Goal: Information Seeking & Learning: Learn about a topic

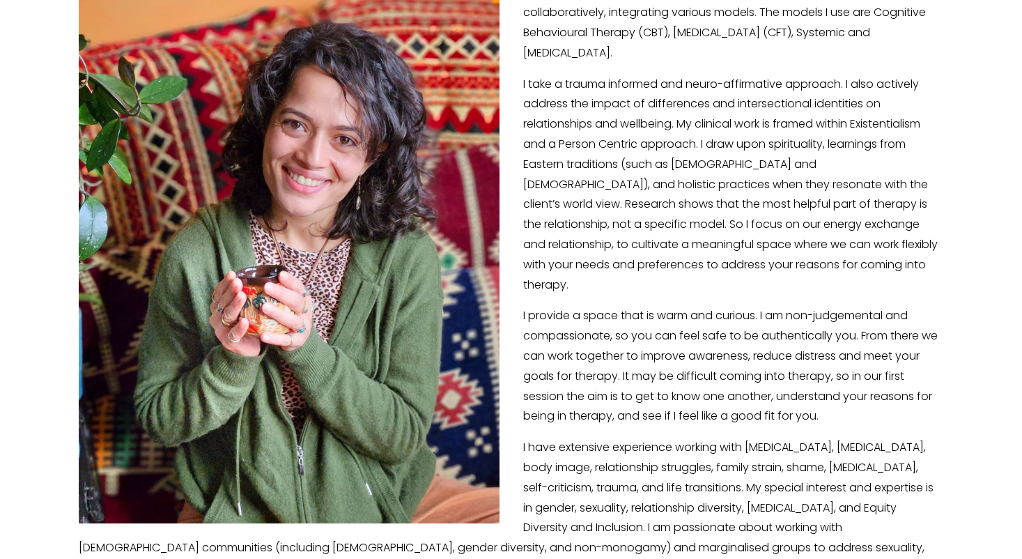
scroll to position [293, 0]
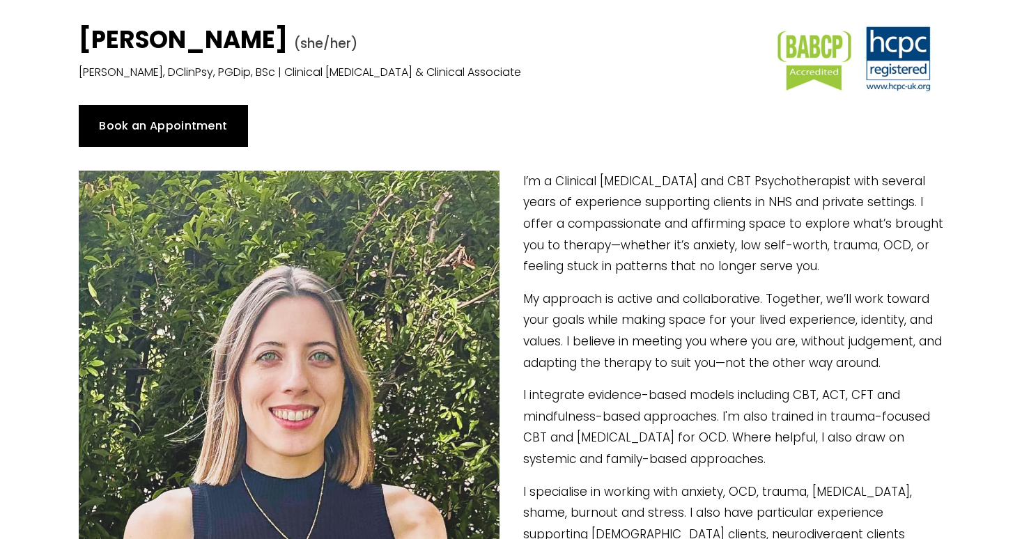
scroll to position [91, 0]
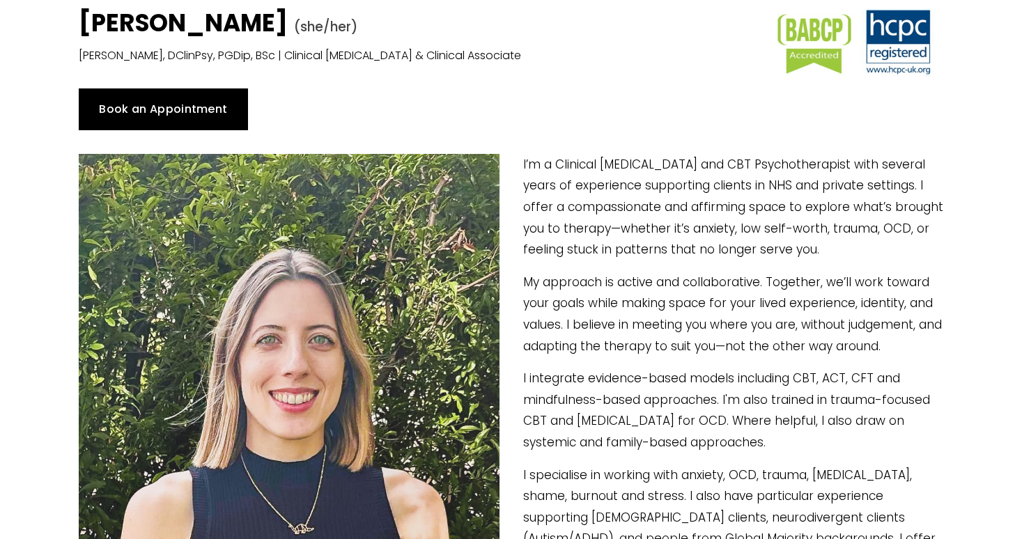
click at [613, 173] on p "I’m a Clinical [MEDICAL_DATA] and CBT Psychotherapist with several years of exp…" at bounding box center [511, 207] width 865 height 107
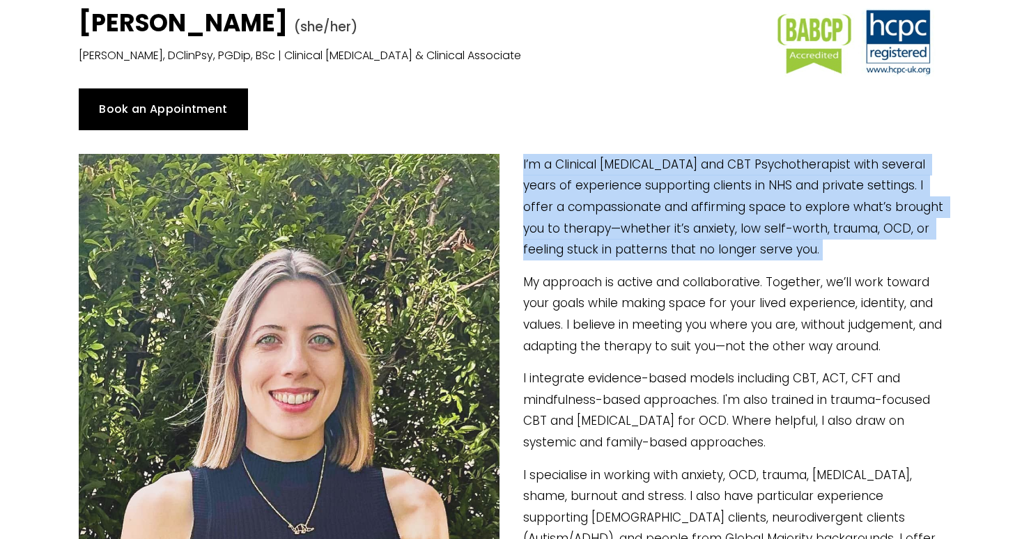
click at [613, 173] on p "I’m a Clinical [MEDICAL_DATA] and CBT Psychotherapist with several years of exp…" at bounding box center [511, 207] width 865 height 107
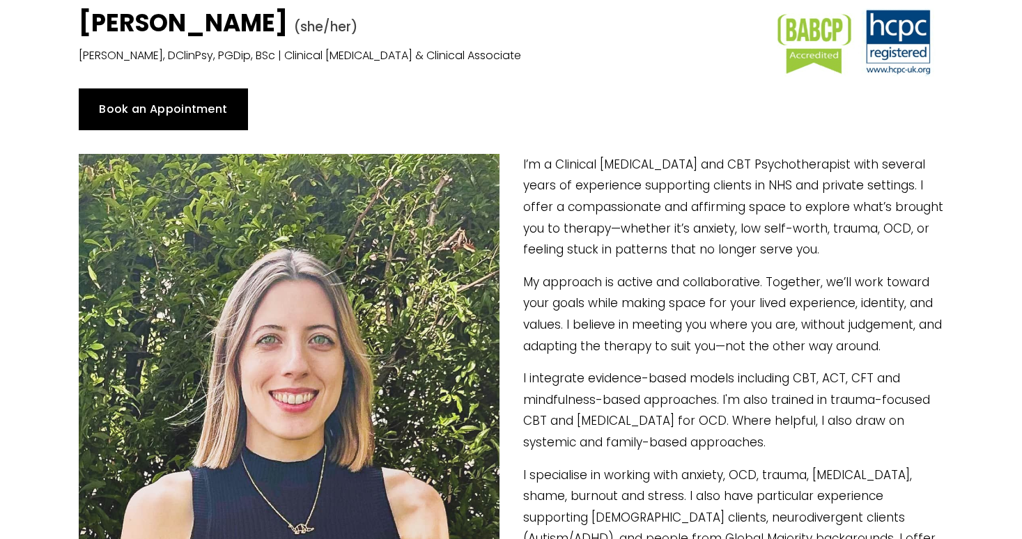
click at [606, 222] on p "I’m a Clinical [MEDICAL_DATA] and CBT Psychotherapist with several years of exp…" at bounding box center [511, 207] width 865 height 107
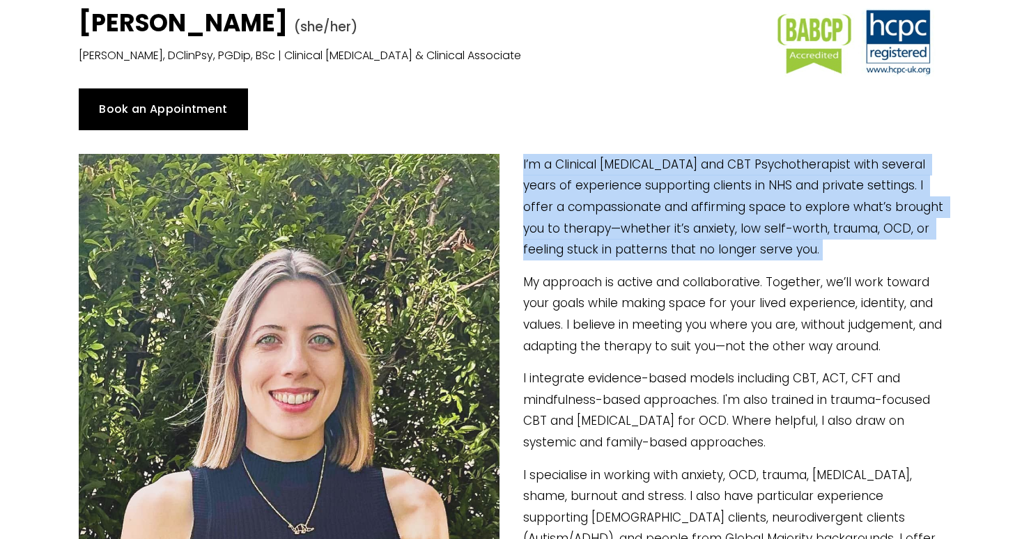
click at [606, 222] on p "I’m a Clinical [MEDICAL_DATA] and CBT Psychotherapist with several years of exp…" at bounding box center [511, 207] width 865 height 107
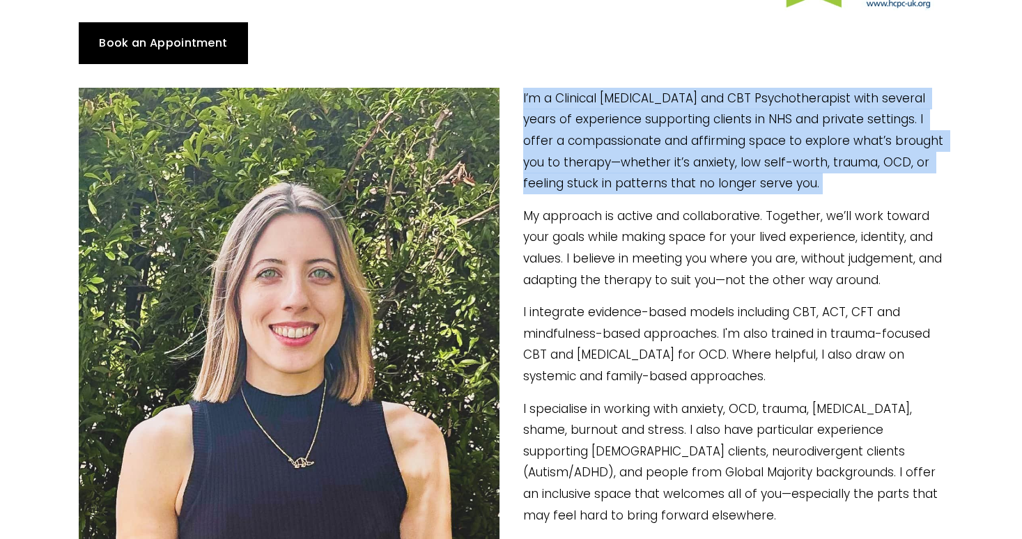
scroll to position [159, 0]
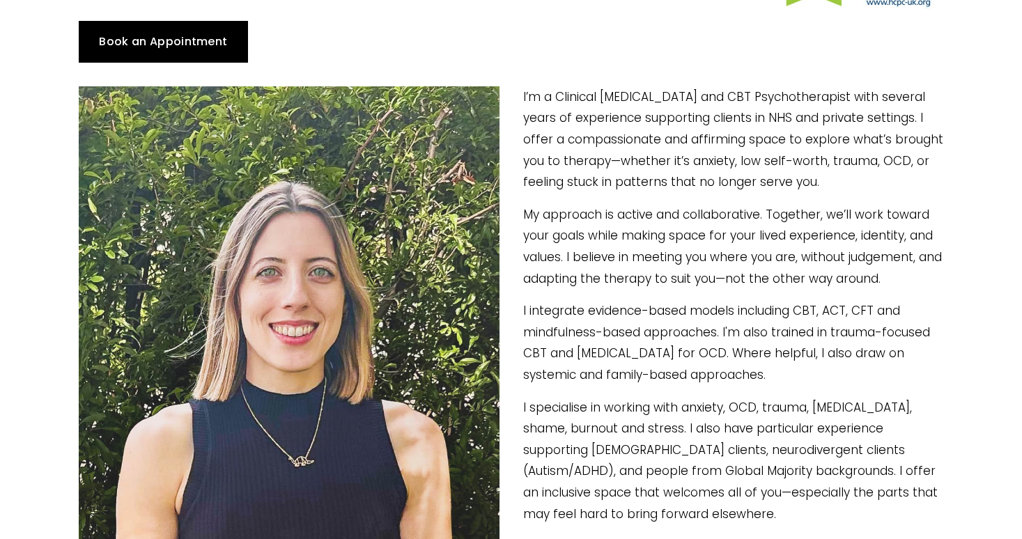
click at [620, 227] on p "My approach is active and collaborative. Together, we’ll work toward your goals…" at bounding box center [511, 246] width 865 height 85
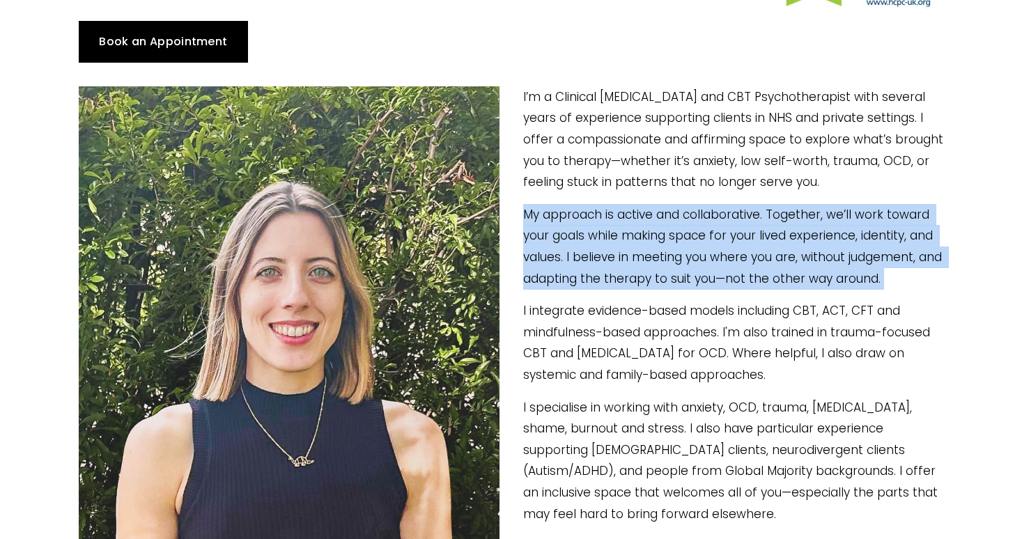
click at [620, 227] on p "My approach is active and collaborative. Together, we’ll work toward your goals…" at bounding box center [511, 246] width 865 height 85
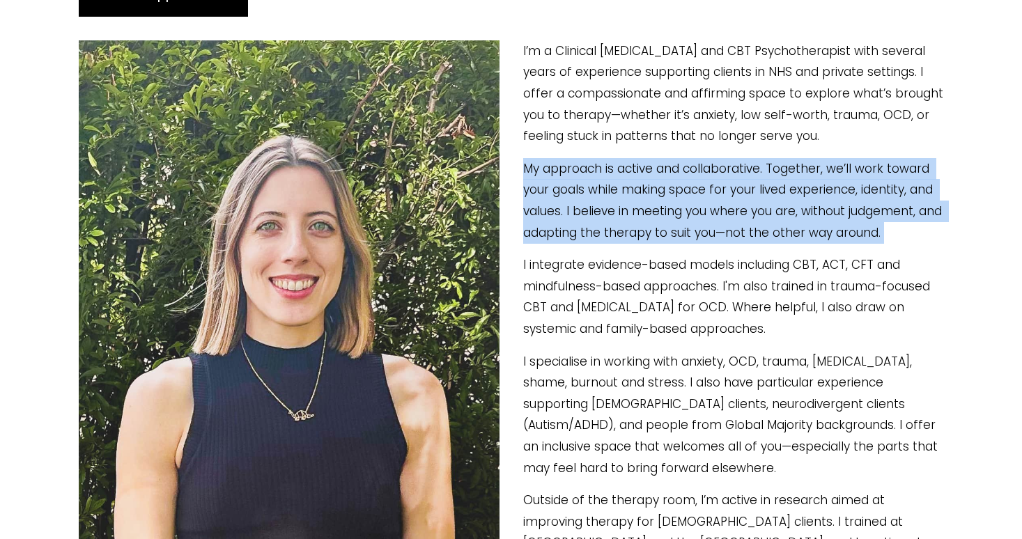
scroll to position [207, 0]
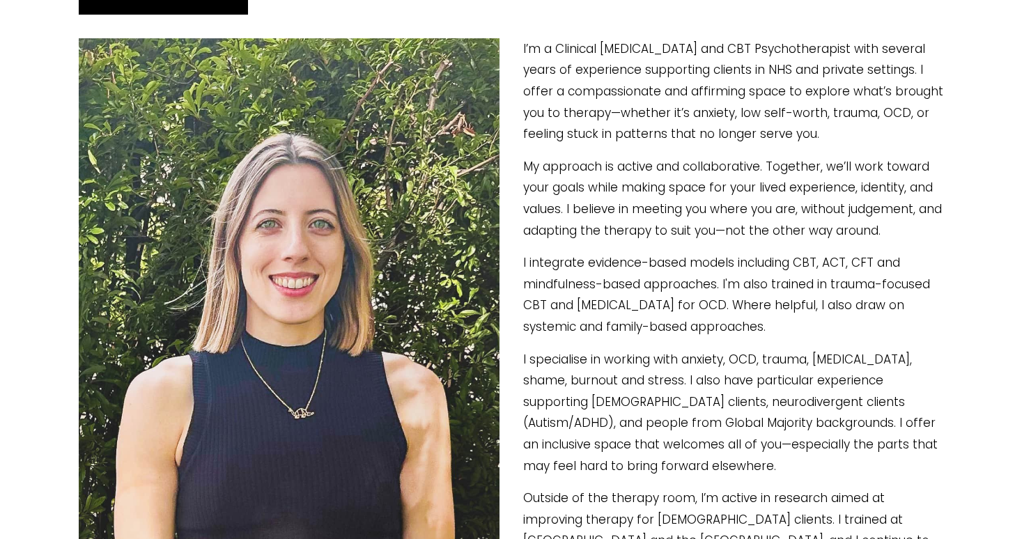
click at [675, 186] on p "My approach is active and collaborative. Together, we’ll work toward your goals…" at bounding box center [511, 198] width 865 height 85
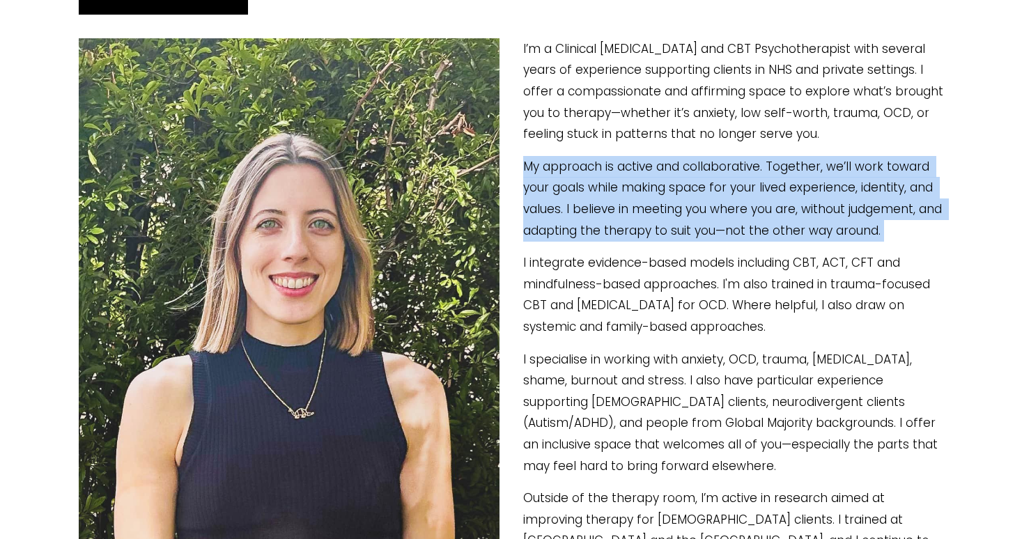
click at [675, 186] on p "My approach is active and collaborative. Together, we’ll work toward your goals…" at bounding box center [511, 198] width 865 height 85
click at [575, 227] on p "My approach is active and collaborative. Together, we’ll work toward your goals…" at bounding box center [511, 198] width 865 height 85
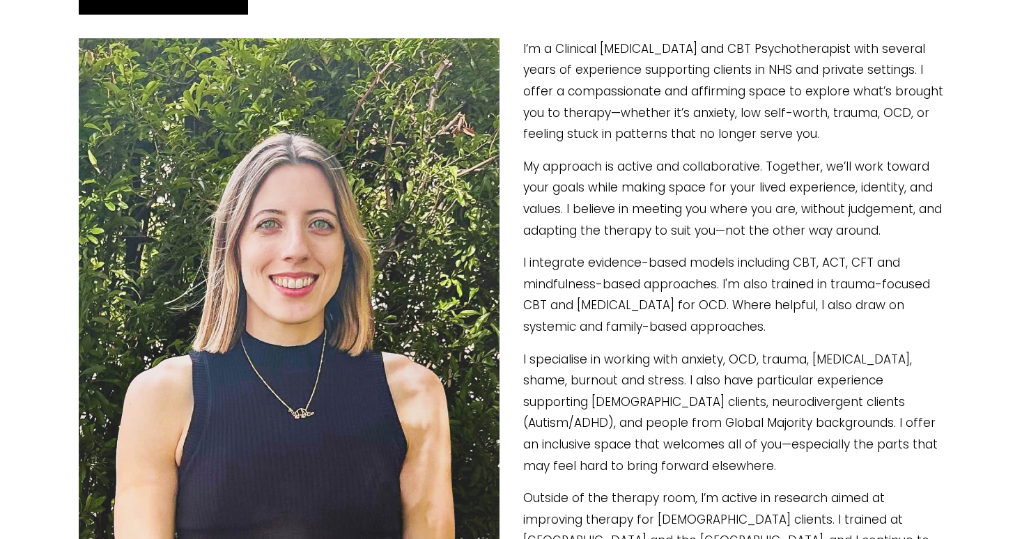
click at [576, 260] on p "I integrate evidence-based models including CBT, ACT, CFT and mindfulness-based…" at bounding box center [511, 294] width 865 height 85
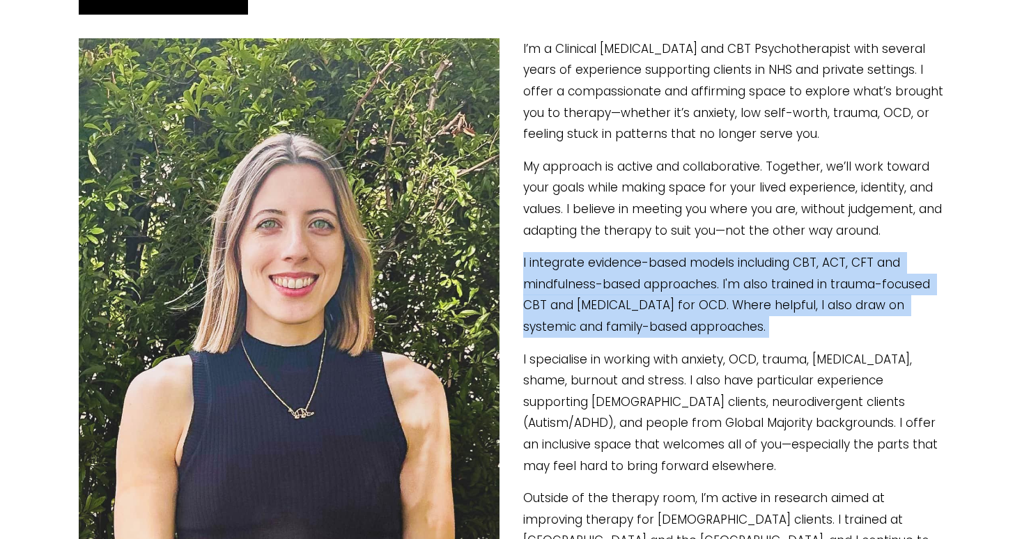
click at [576, 260] on p "I integrate evidence-based models including CBT, ACT, CFT and mindfulness-based…" at bounding box center [511, 294] width 865 height 85
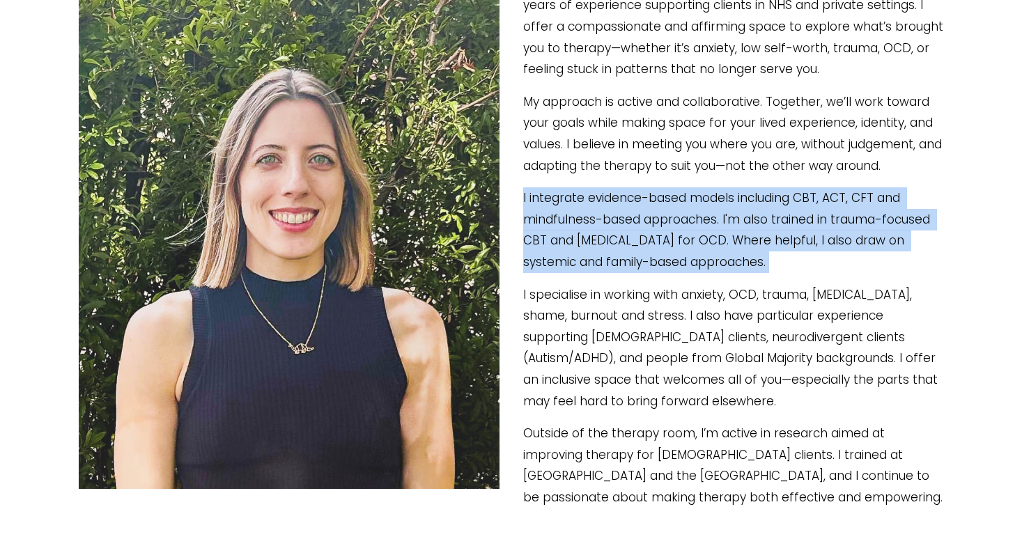
scroll to position [272, 0]
click at [613, 227] on p "I integrate evidence-based models including CBT, ACT, CFT and mindfulness-based…" at bounding box center [511, 229] width 865 height 85
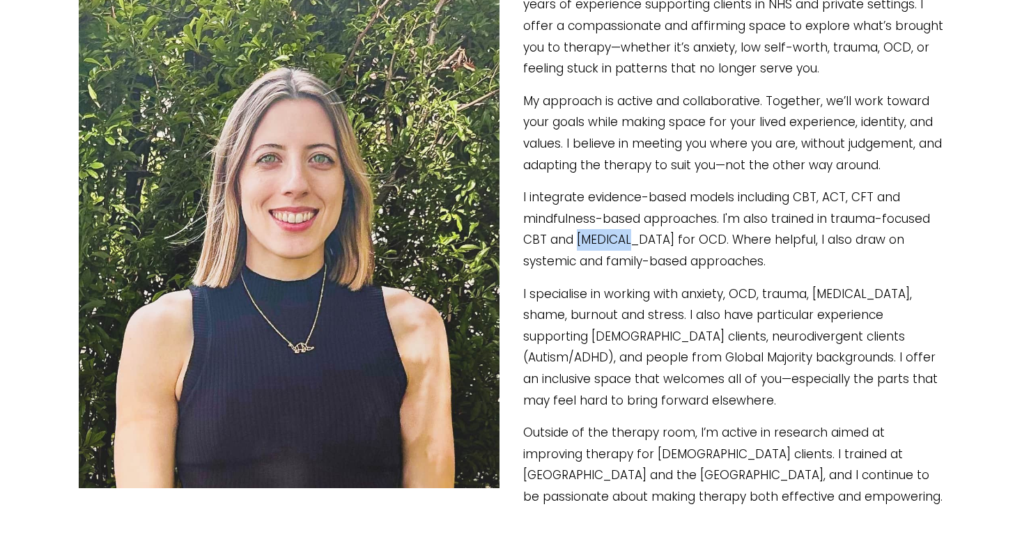
click at [613, 227] on p "I integrate evidence-based models including CBT, ACT, CFT and mindfulness-based…" at bounding box center [511, 229] width 865 height 85
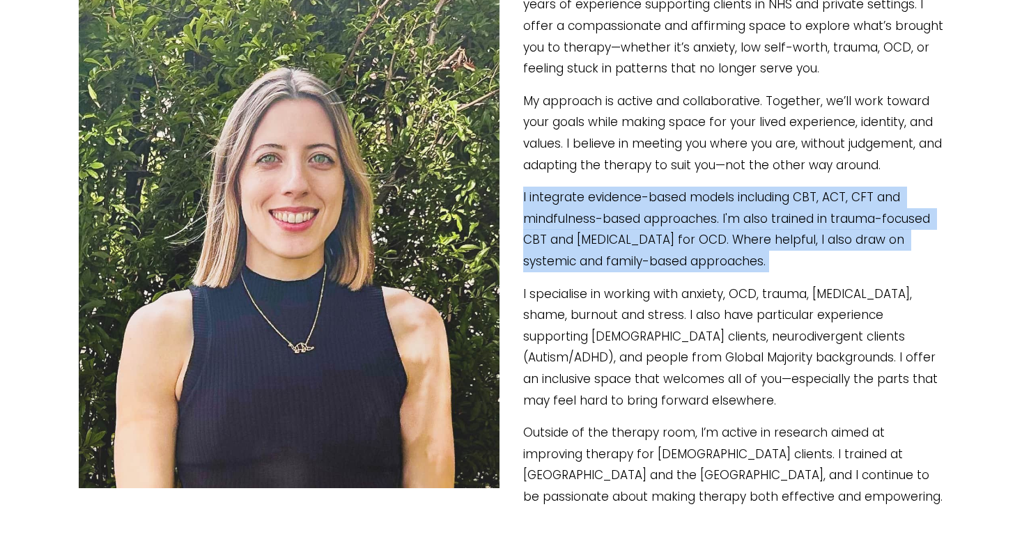
click at [613, 227] on p "I integrate evidence-based models including CBT, ACT, CFT and mindfulness-based…" at bounding box center [511, 229] width 865 height 85
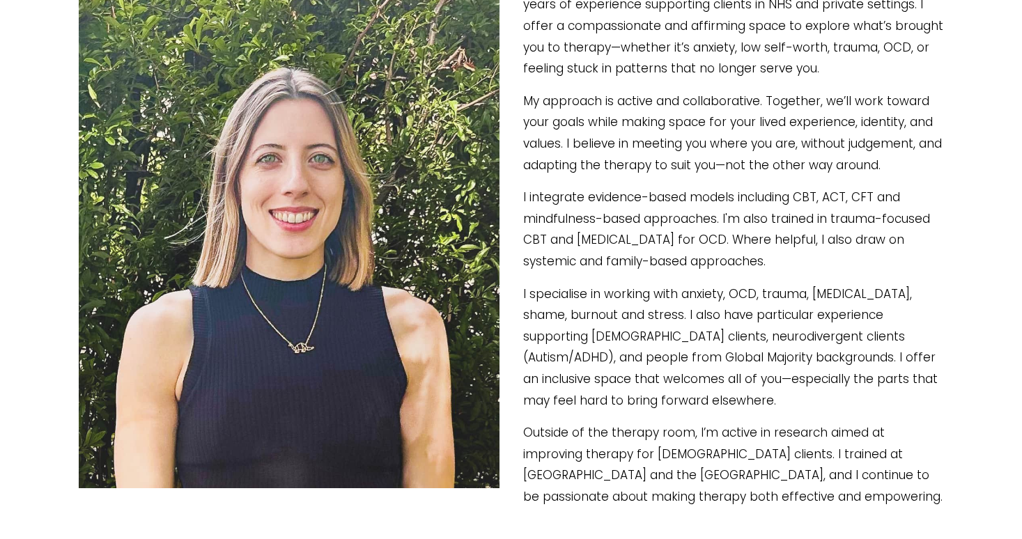
click at [706, 226] on p "I integrate evidence-based models including CBT, ACT, CFT and mindfulness-based…" at bounding box center [511, 229] width 865 height 85
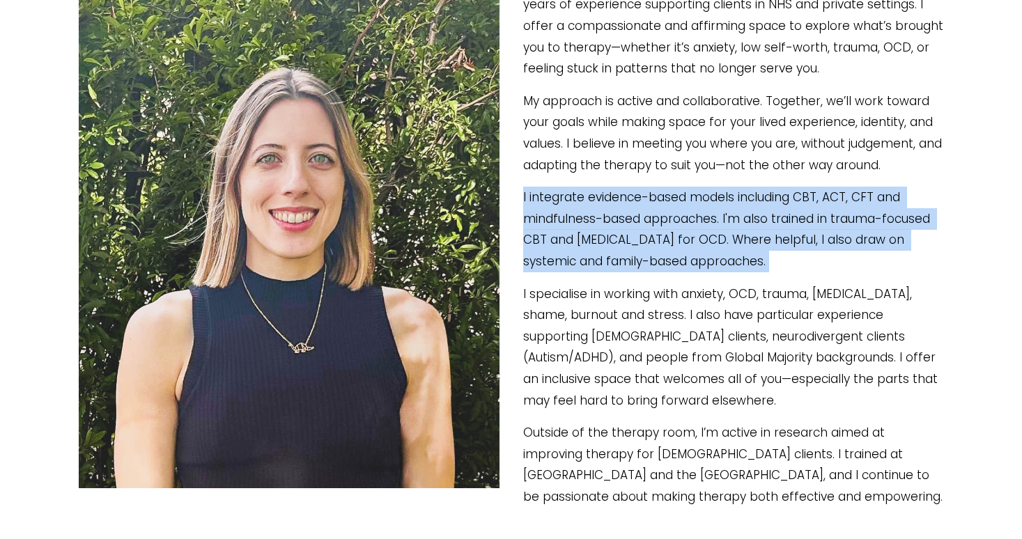
click at [706, 226] on p "I integrate evidence-based models including CBT, ACT, CFT and mindfulness-based…" at bounding box center [511, 229] width 865 height 85
click at [646, 239] on p "I integrate evidence-based models including CBT, ACT, CFT and mindfulness-based…" at bounding box center [511, 229] width 865 height 85
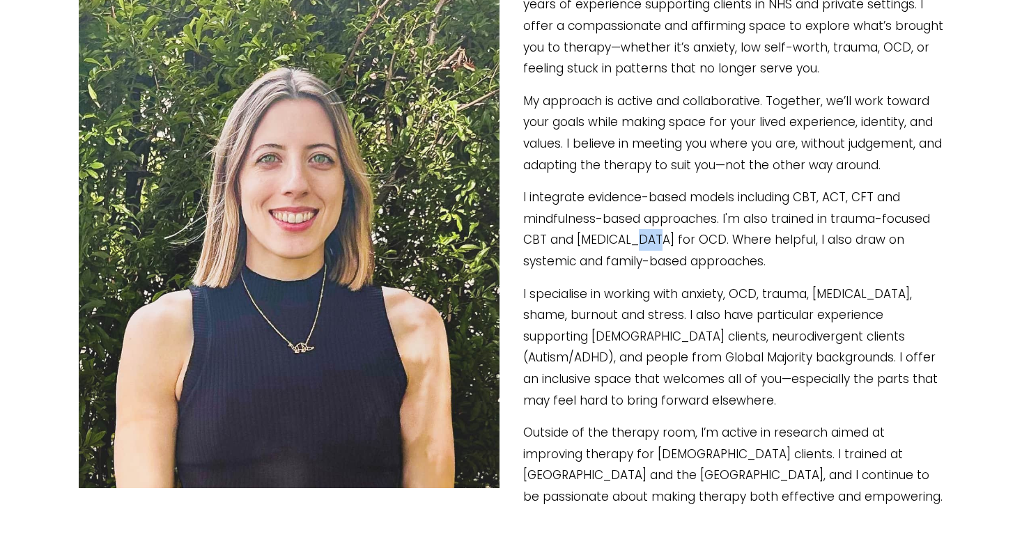
click at [646, 239] on p "I integrate evidence-based models including CBT, ACT, CFT and mindfulness-based…" at bounding box center [511, 229] width 865 height 85
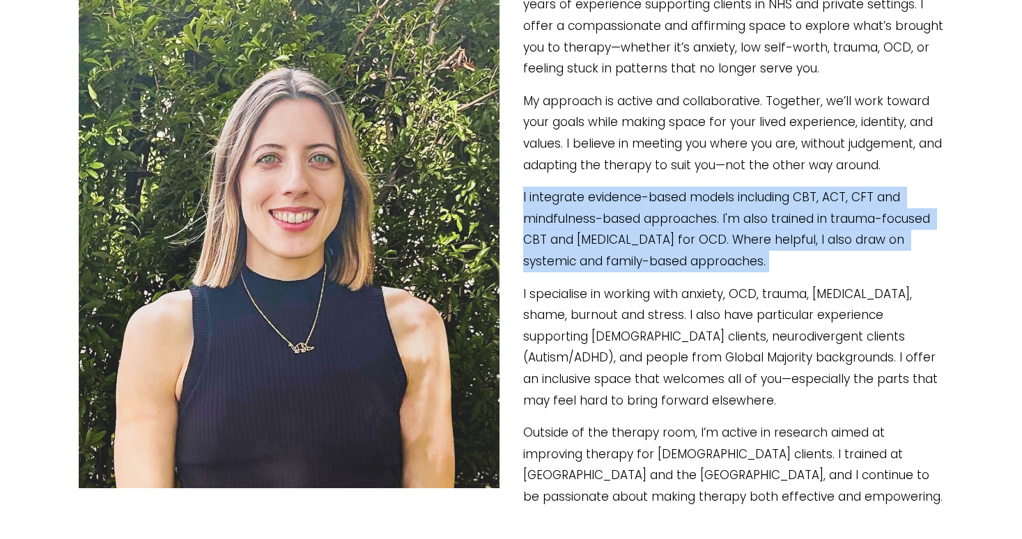
click at [646, 239] on p "I integrate evidence-based models including CBT, ACT, CFT and mindfulness-based…" at bounding box center [511, 229] width 865 height 85
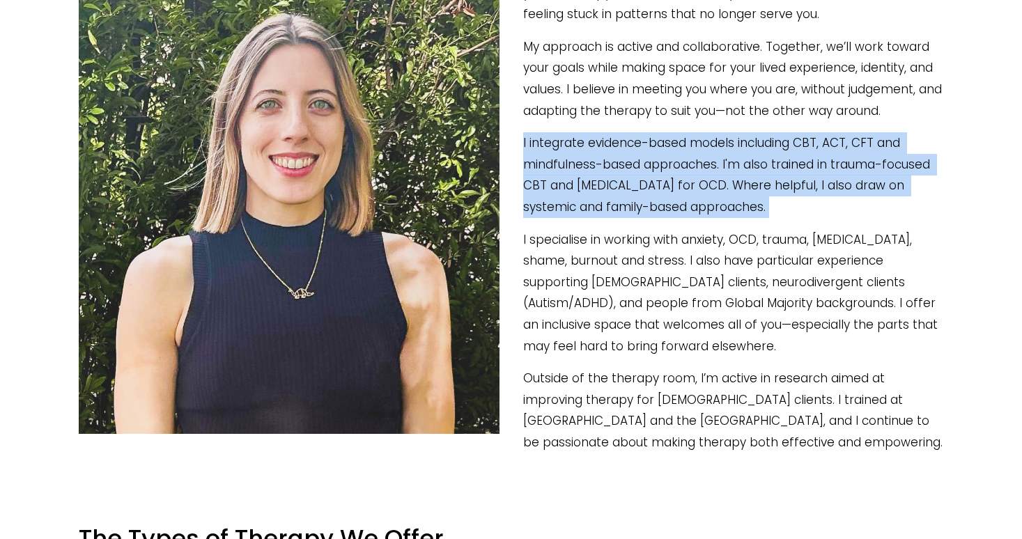
scroll to position [328, 0]
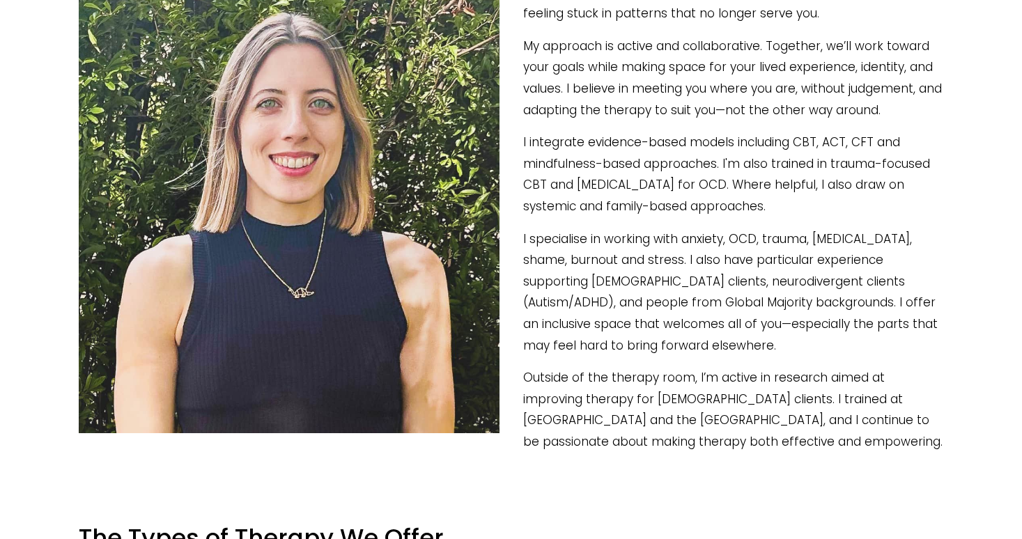
click at [611, 244] on p "I specialise in working with anxiety, OCD, trauma, [MEDICAL_DATA], shame, burno…" at bounding box center [511, 293] width 865 height 128
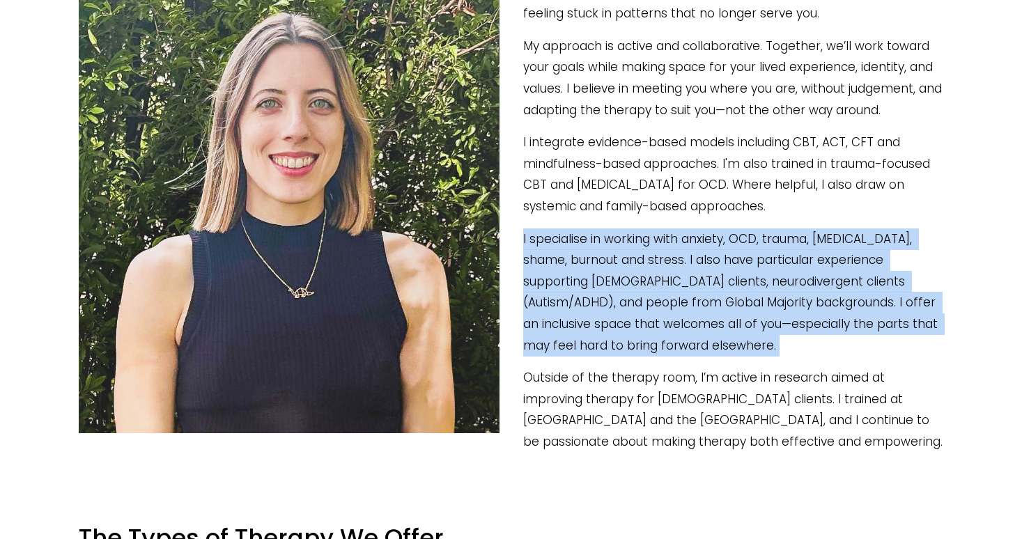
click at [611, 244] on p "I specialise in working with anxiety, OCD, trauma, [MEDICAL_DATA], shame, burno…" at bounding box center [511, 293] width 865 height 128
click at [599, 278] on p "I specialise in working with anxiety, OCD, trauma, [MEDICAL_DATA], shame, burno…" at bounding box center [511, 293] width 865 height 128
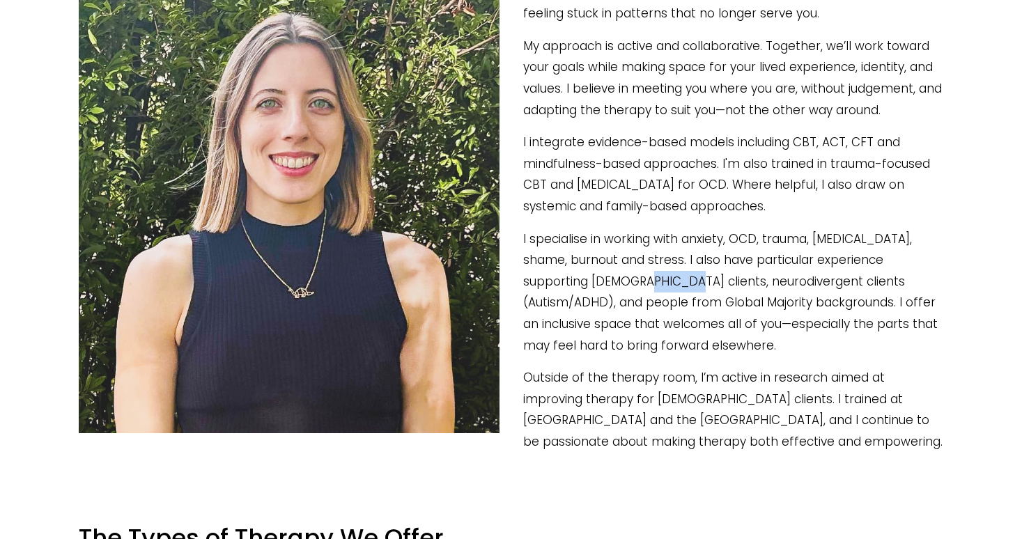
click at [599, 278] on p "I specialise in working with anxiety, OCD, trauma, [MEDICAL_DATA], shame, burno…" at bounding box center [511, 293] width 865 height 128
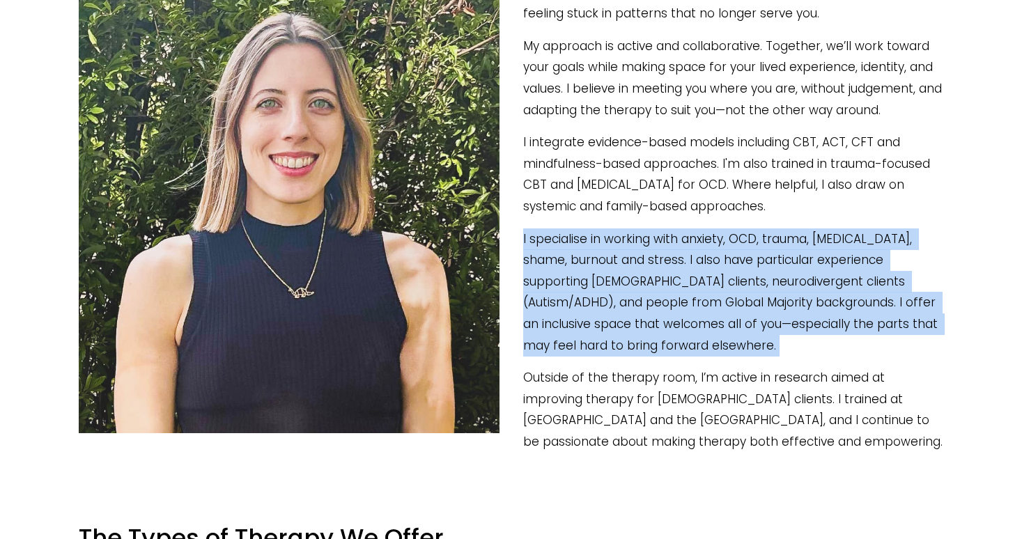
click at [599, 278] on p "I specialise in working with anxiety, OCD, trauma, [MEDICAL_DATA], shame, burno…" at bounding box center [511, 293] width 865 height 128
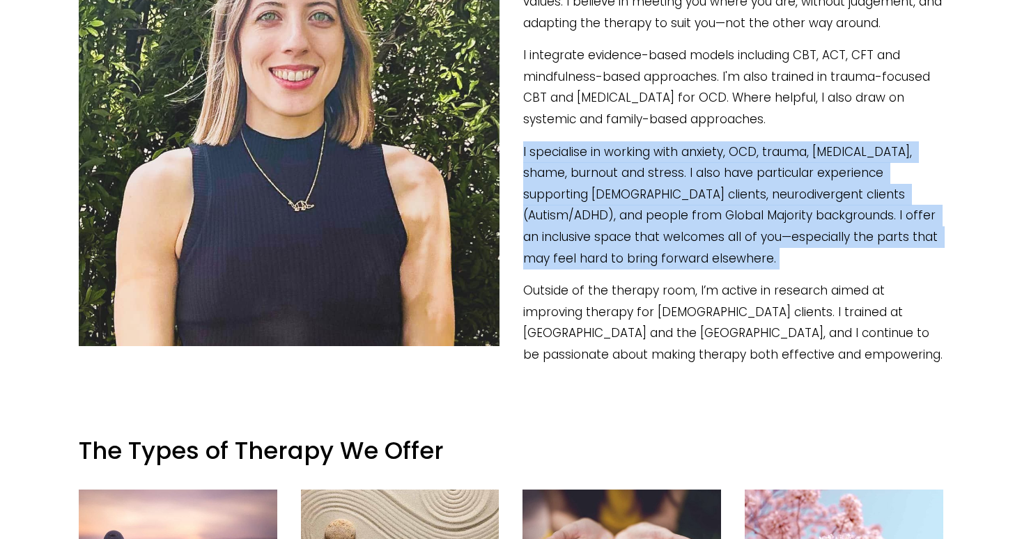
scroll to position [417, 0]
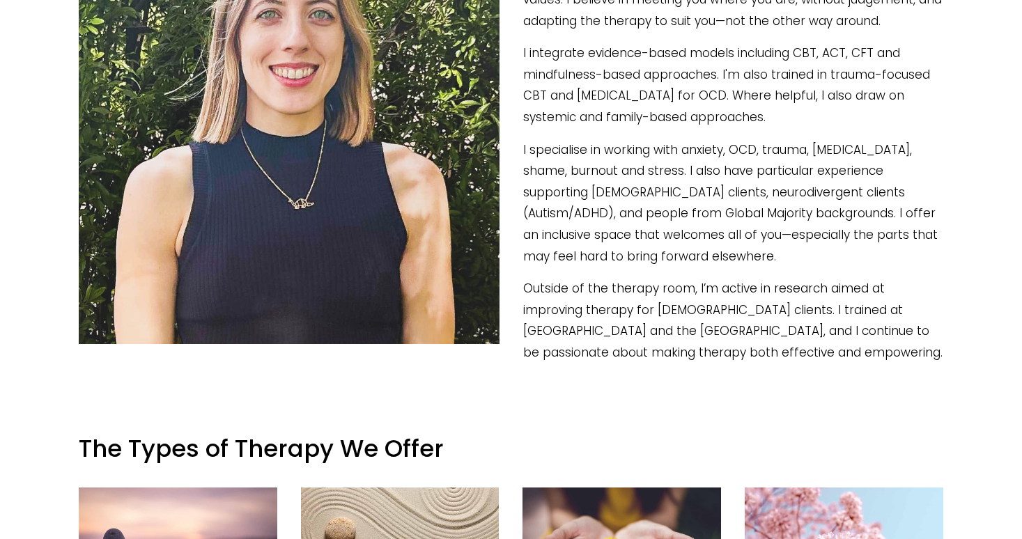
click at [599, 279] on p "Outside of the therapy room, I’m active in research aimed at improving therapy …" at bounding box center [511, 320] width 865 height 85
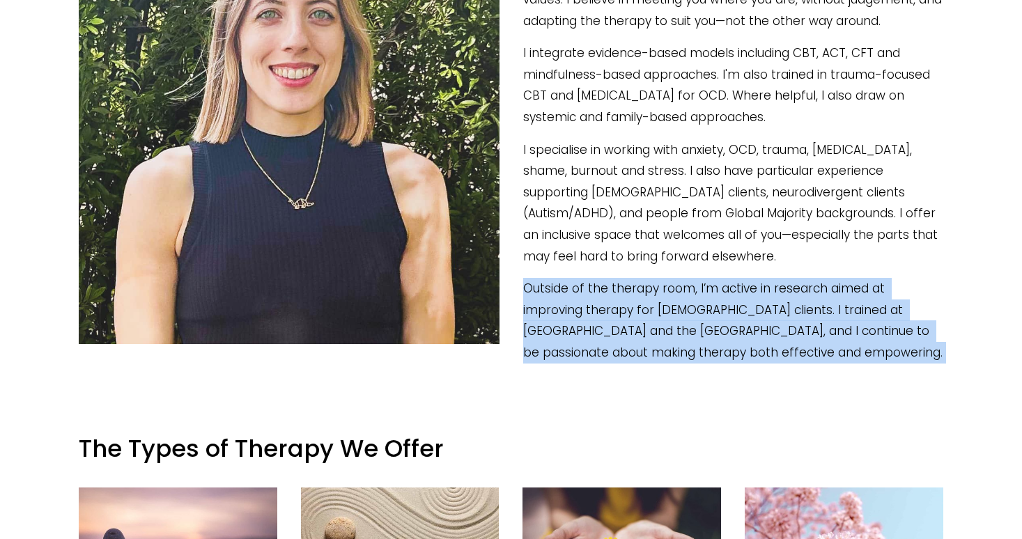
click at [599, 279] on p "Outside of the therapy room, I’m active in research aimed at improving therapy …" at bounding box center [511, 320] width 865 height 85
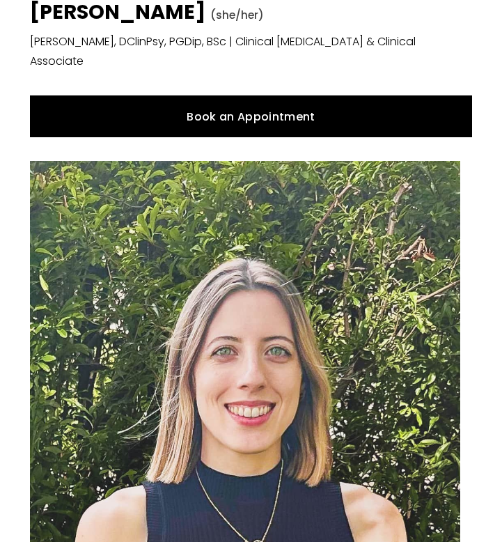
scroll to position [2, 0]
